Goal: Transaction & Acquisition: Obtain resource

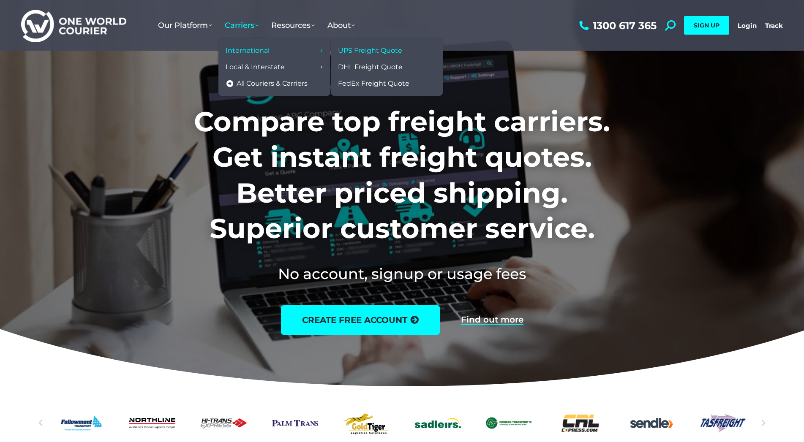
click at [344, 52] on span "UPS Freight Quote" at bounding box center [370, 50] width 64 height 9
